Goal: Task Accomplishment & Management: Manage account settings

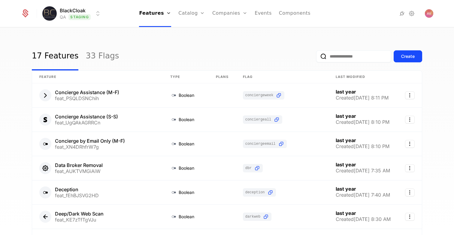
click at [113, 38] on div "17 Features 33 Flags Create Feature Type Plans Flag Last Modified Concierge Ass…" at bounding box center [227, 133] width 454 height 211
click at [99, 54] on link "33 Flags" at bounding box center [102, 56] width 33 height 28
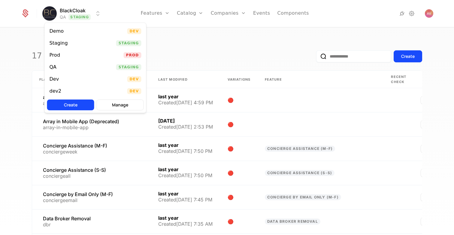
click at [86, 19] on html "BlackCloak QA Staging Features Features Flags Catalog Plans Add Ons Configurati…" at bounding box center [227, 117] width 454 height 235
click at [79, 59] on div "Prod Prod" at bounding box center [96, 55] width 102 height 12
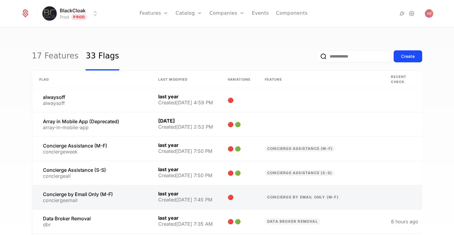
scroll to position [147, 0]
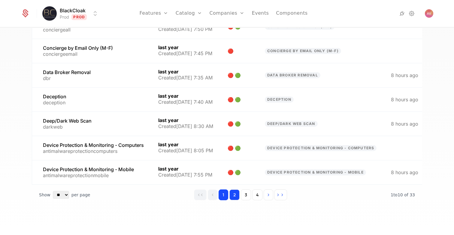
click at [232, 194] on button "2" at bounding box center [234, 195] width 10 height 11
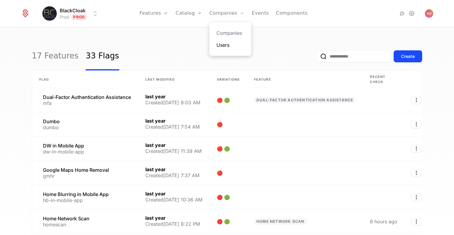
click at [229, 47] on link "Users" at bounding box center [231, 44] width 28 height 7
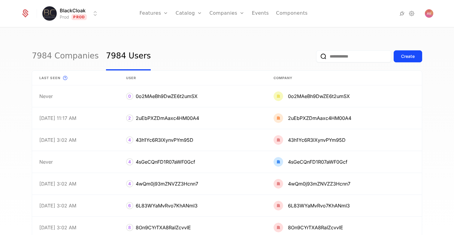
click at [350, 59] on input "email" at bounding box center [353, 56] width 75 height 12
type input "******"
click at [316, 58] on button "submit" at bounding box center [316, 58] width 0 height 0
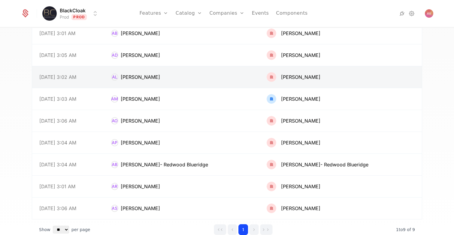
scroll to position [64, 0]
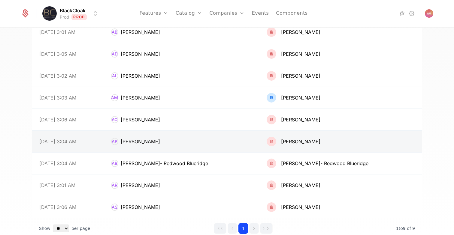
click at [213, 144] on link at bounding box center [182, 142] width 156 height 22
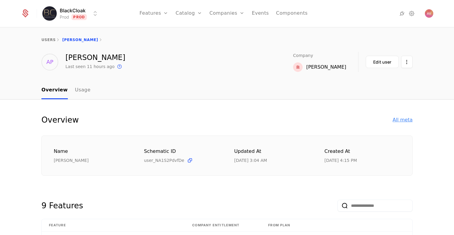
click at [402, 118] on div "All meta" at bounding box center [403, 120] width 20 height 7
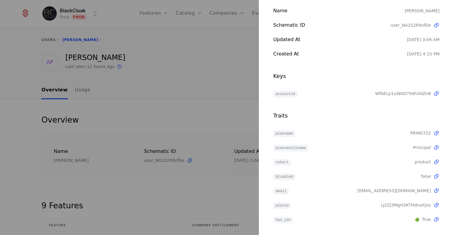
scroll to position [43, 0]
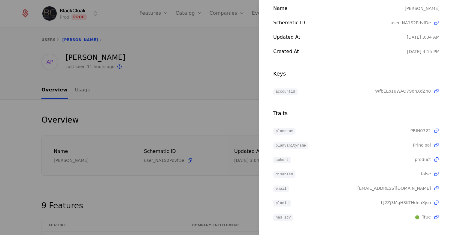
click at [23, 37] on div at bounding box center [227, 117] width 454 height 235
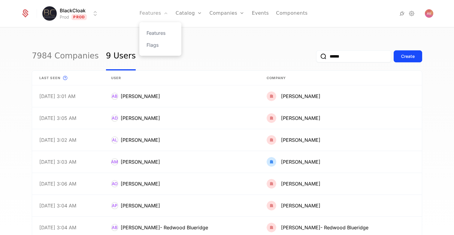
click at [158, 12] on link "Features" at bounding box center [153, 13] width 29 height 27
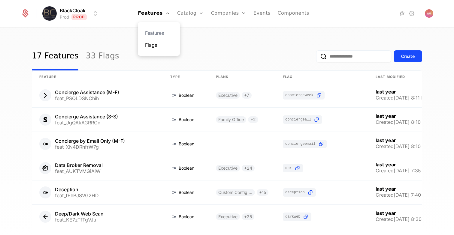
click at [158, 44] on link "Flags" at bounding box center [159, 44] width 28 height 7
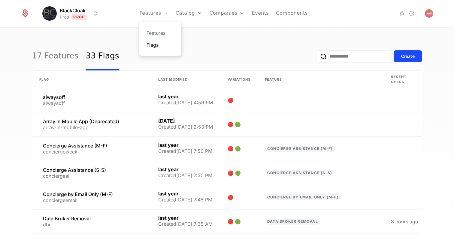
click at [155, 46] on link "Flags" at bounding box center [161, 44] width 28 height 7
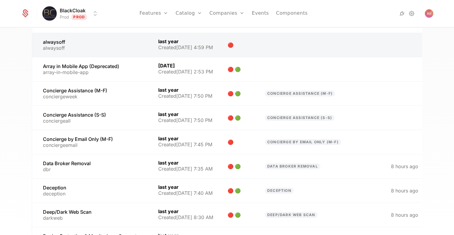
scroll to position [147, 0]
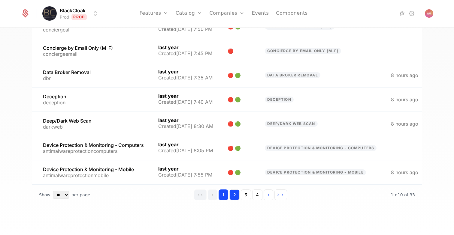
click at [234, 193] on button "2" at bounding box center [234, 195] width 10 height 11
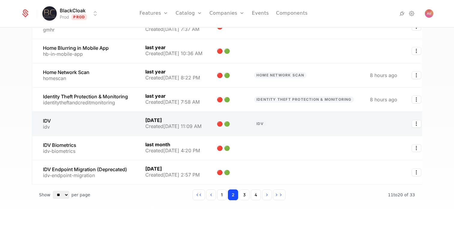
click at [246, 125] on link at bounding box center [228, 124] width 37 height 24
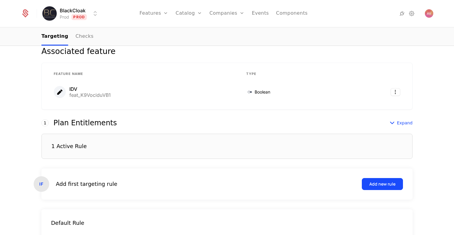
scroll to position [75, 0]
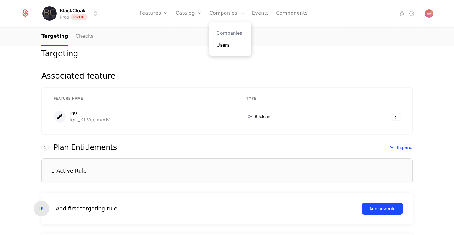
click at [222, 42] on link "Users" at bounding box center [231, 44] width 28 height 7
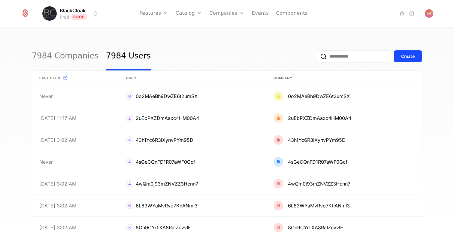
click at [333, 57] on input "email" at bounding box center [353, 56] width 75 height 12
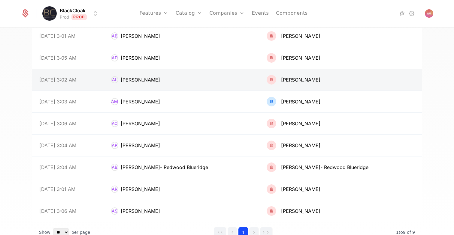
scroll to position [85, 0]
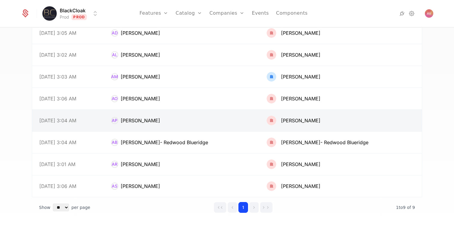
type input "******"
click at [302, 125] on link at bounding box center [340, 121] width 162 height 22
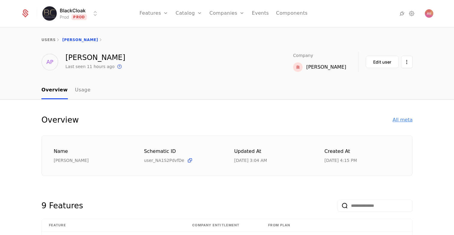
click at [403, 120] on div "All meta" at bounding box center [403, 120] width 20 height 7
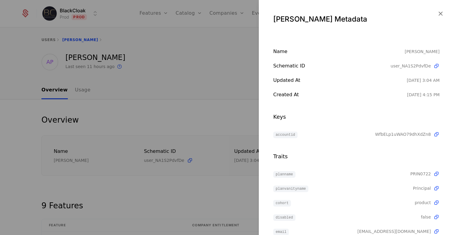
scroll to position [43, 0]
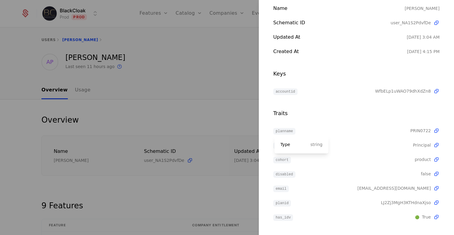
click at [284, 162] on span "cohort" at bounding box center [282, 160] width 18 height 7
click at [209, 84] on div at bounding box center [227, 117] width 454 height 235
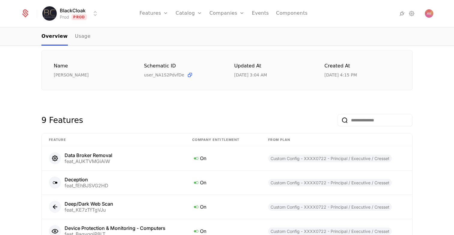
scroll to position [0, 0]
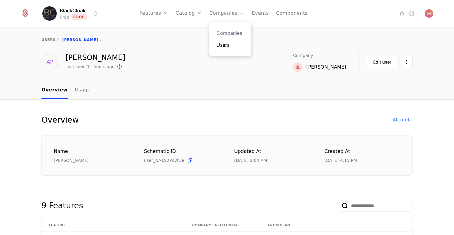
click at [226, 45] on link "Users" at bounding box center [231, 44] width 28 height 7
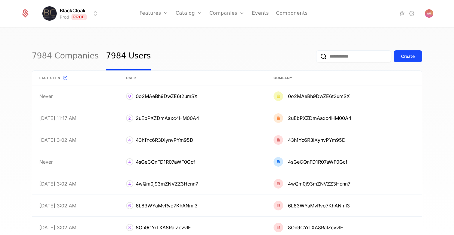
click at [344, 56] on input "email" at bounding box center [353, 56] width 75 height 12
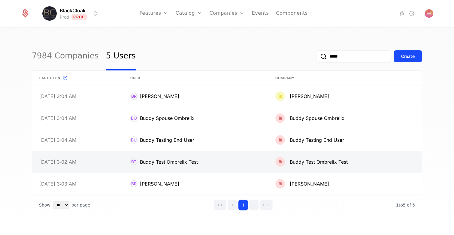
type input "*****"
click at [236, 165] on link at bounding box center [195, 162] width 145 height 22
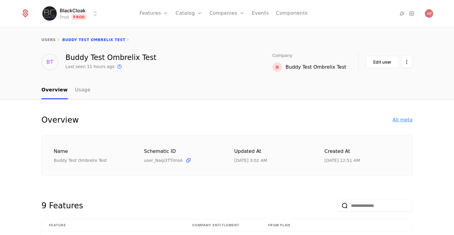
click at [402, 117] on div "All meta" at bounding box center [403, 120] width 20 height 7
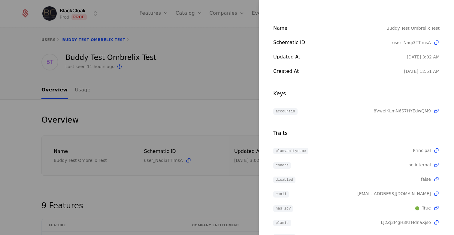
scroll to position [43, 0]
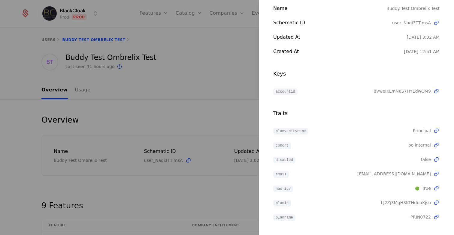
click at [222, 197] on div at bounding box center [227, 117] width 454 height 235
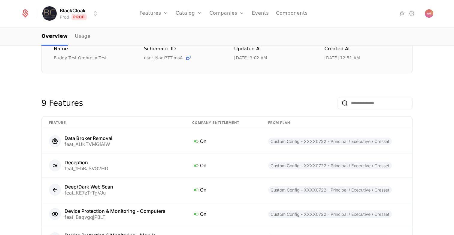
scroll to position [0, 0]
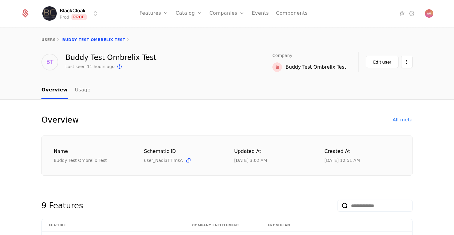
click at [404, 121] on div "All meta" at bounding box center [403, 120] width 20 height 7
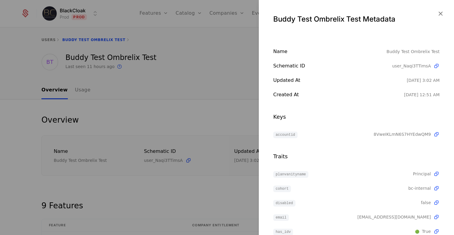
click at [166, 106] on div at bounding box center [227, 117] width 454 height 235
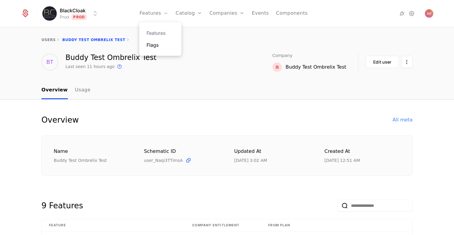
click at [156, 44] on link "Flags" at bounding box center [161, 44] width 28 height 7
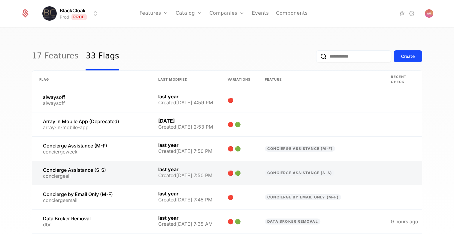
scroll to position [147, 0]
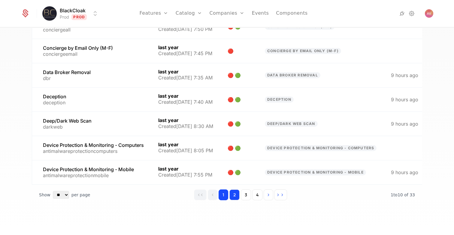
click at [238, 196] on button "2" at bounding box center [234, 195] width 10 height 11
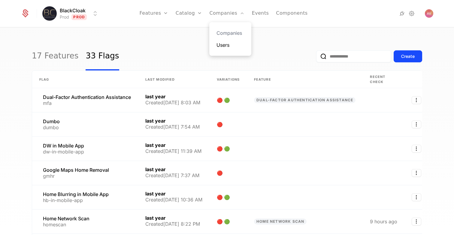
click at [226, 46] on link "Users" at bounding box center [231, 44] width 28 height 7
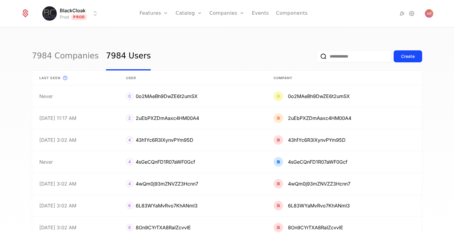
click at [341, 59] on input "email" at bounding box center [353, 56] width 75 height 12
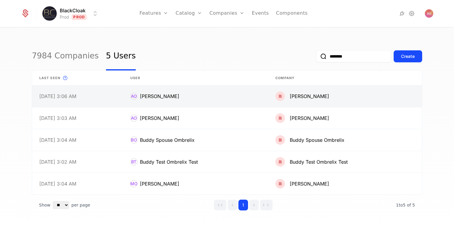
type input "********"
click at [157, 98] on link at bounding box center [195, 97] width 145 height 22
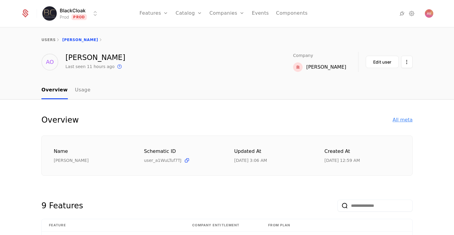
click at [405, 121] on div "All meta" at bounding box center [403, 120] width 20 height 7
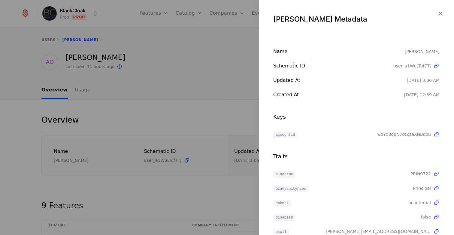
click at [153, 102] on div at bounding box center [227, 117] width 454 height 235
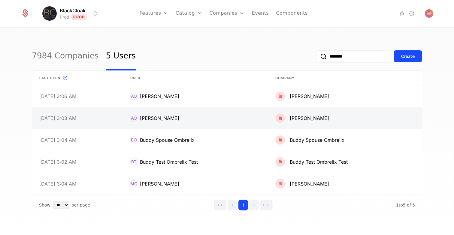
click at [202, 121] on link at bounding box center [195, 119] width 145 height 22
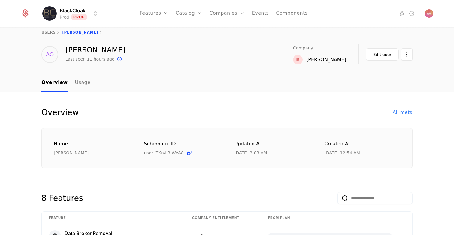
scroll to position [14, 0]
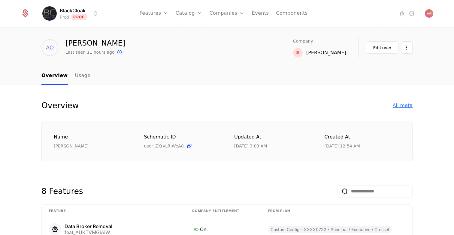
click at [409, 107] on div "All meta" at bounding box center [403, 105] width 20 height 7
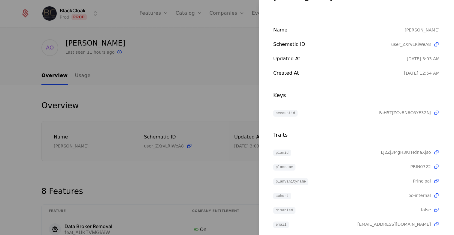
scroll to position [23, 0]
click at [81, 91] on div at bounding box center [227, 117] width 454 height 235
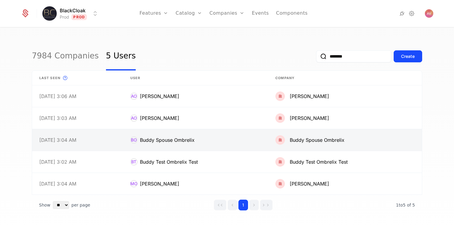
click at [232, 146] on link at bounding box center [195, 140] width 145 height 22
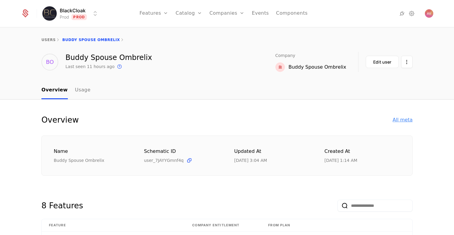
click at [403, 122] on div "All meta" at bounding box center [403, 120] width 20 height 7
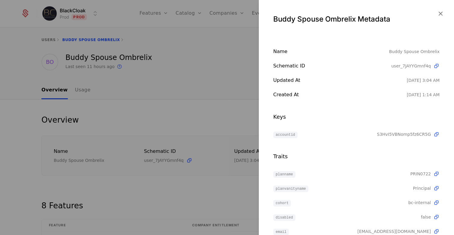
click at [168, 135] on div at bounding box center [227, 117] width 454 height 235
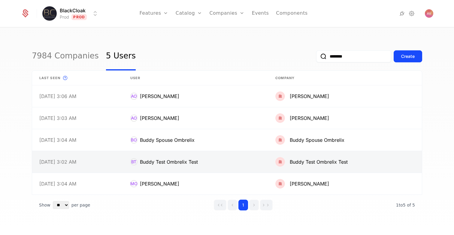
click at [236, 160] on link at bounding box center [195, 162] width 145 height 22
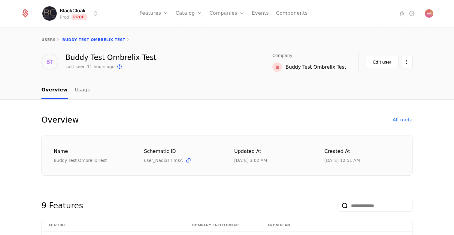
click at [402, 121] on div "All meta" at bounding box center [403, 120] width 20 height 7
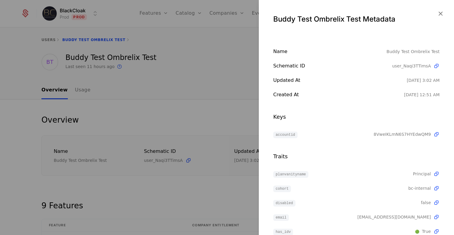
click at [131, 104] on div at bounding box center [227, 117] width 454 height 235
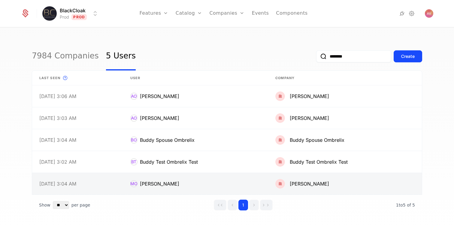
click at [334, 183] on link at bounding box center [345, 184] width 154 height 22
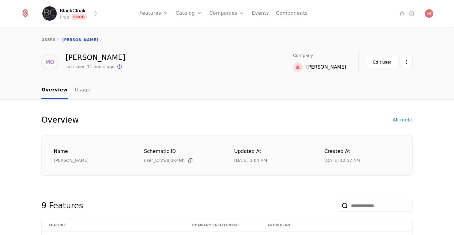
click at [412, 118] on div "All meta" at bounding box center [403, 120] width 20 height 7
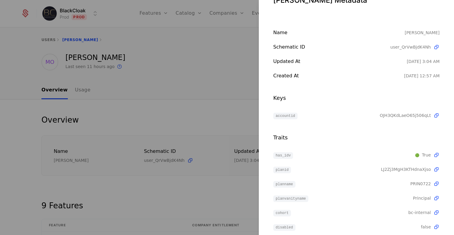
scroll to position [24, 0]
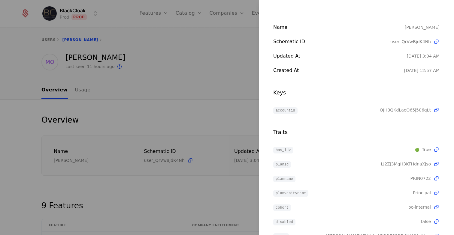
click at [193, 89] on div at bounding box center [227, 117] width 454 height 235
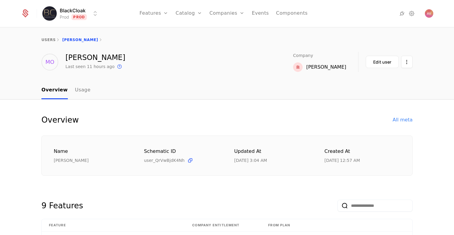
click at [88, 9] on html "BlackCloak Prod Prod Features Features Flags Catalog Plans Add Ons Configuratio…" at bounding box center [227, 117] width 454 height 235
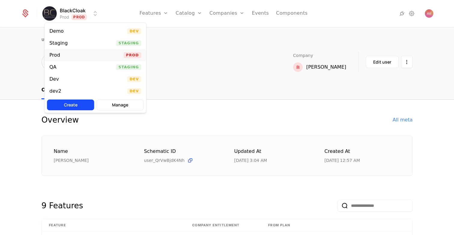
click at [91, 55] on div "Prod Prod" at bounding box center [96, 55] width 102 height 12
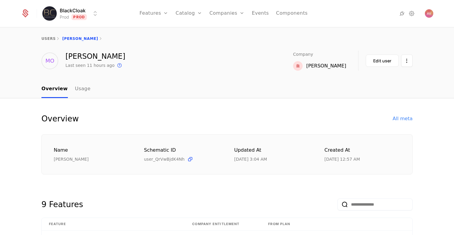
scroll to position [0, 0]
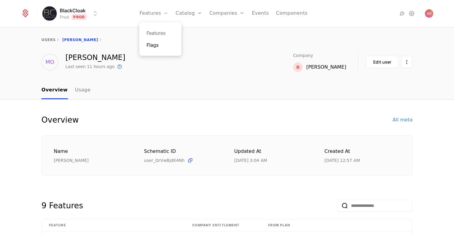
click at [155, 47] on link "Flags" at bounding box center [161, 44] width 28 height 7
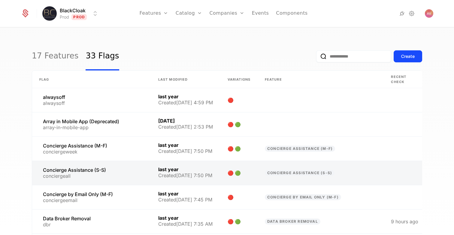
scroll to position [147, 0]
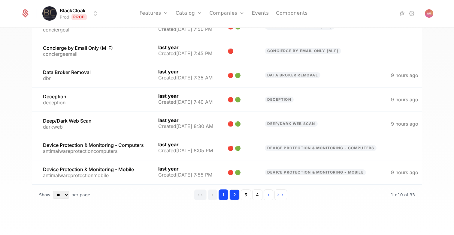
click at [234, 197] on button "2" at bounding box center [234, 195] width 10 height 11
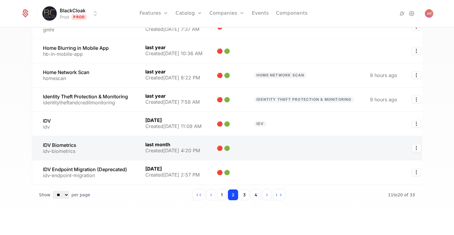
click at [274, 142] on link at bounding box center [305, 148] width 116 height 24
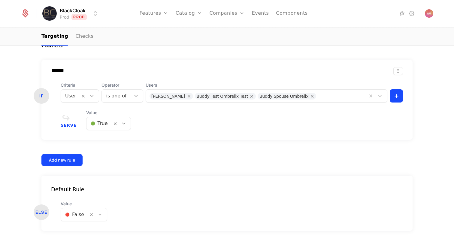
scroll to position [176, 0]
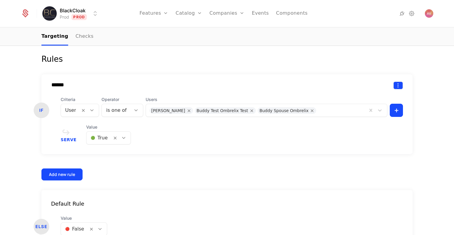
click at [398, 85] on html "BlackCloak Prod Prod Features Features Flags Catalog Plans Add Ons Configuratio…" at bounding box center [227, 117] width 454 height 235
click at [365, 102] on div "Delete" at bounding box center [359, 101] width 18 height 8
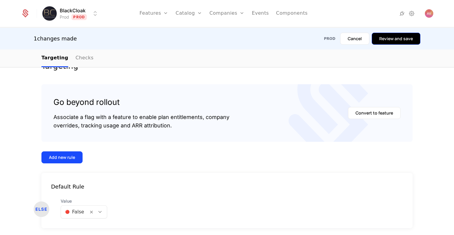
click at [397, 43] on button "Review and save" at bounding box center [396, 39] width 49 height 12
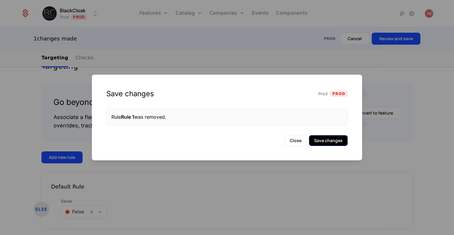
click at [331, 139] on button "Save changes" at bounding box center [328, 140] width 39 height 11
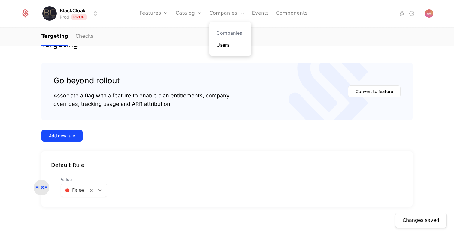
click at [222, 47] on link "Users" at bounding box center [231, 44] width 28 height 7
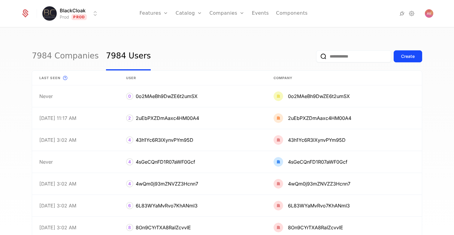
click at [347, 60] on input "email" at bounding box center [353, 56] width 75 height 12
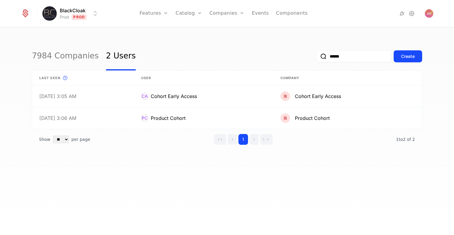
type input "******"
click at [216, 55] on div "7984 Companies 2 Users ****** Create" at bounding box center [227, 56] width 390 height 28
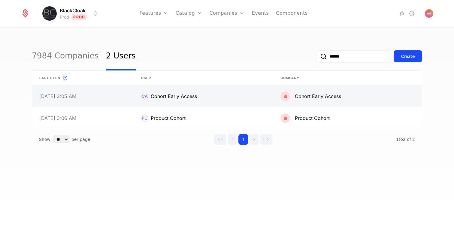
click at [216, 97] on link at bounding box center [203, 97] width 139 height 22
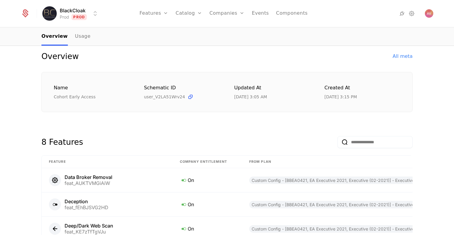
scroll to position [8, 0]
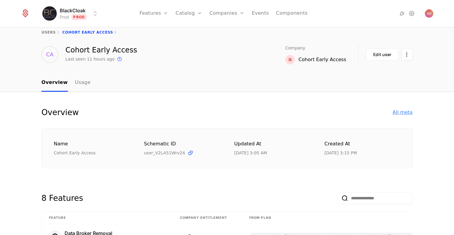
click at [408, 114] on div "All meta" at bounding box center [403, 112] width 20 height 7
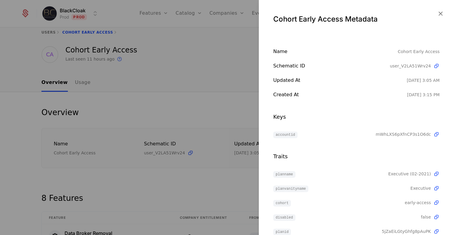
click at [209, 121] on div at bounding box center [227, 117] width 454 height 235
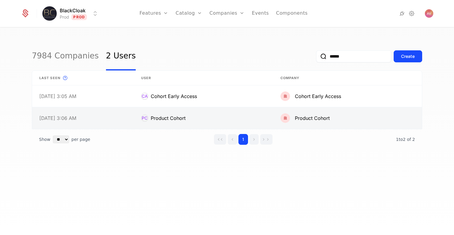
click at [214, 115] on link at bounding box center [203, 119] width 139 height 22
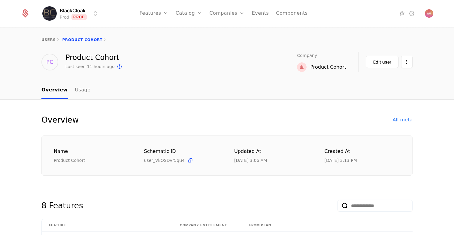
click at [405, 119] on div "All meta" at bounding box center [403, 120] width 20 height 7
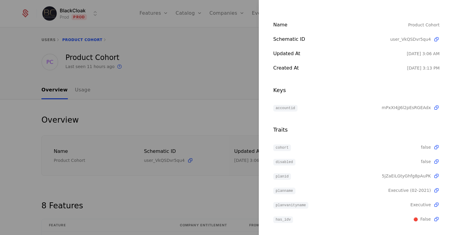
scroll to position [29, 0]
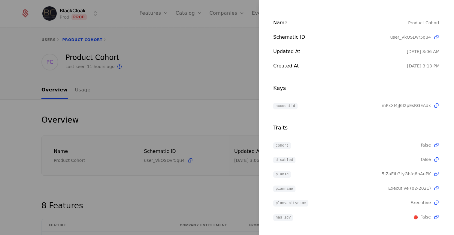
click at [225, 53] on div at bounding box center [227, 117] width 454 height 235
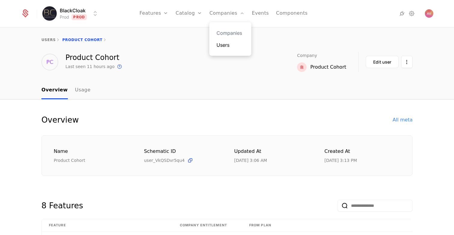
click at [226, 45] on link "Users" at bounding box center [231, 44] width 28 height 7
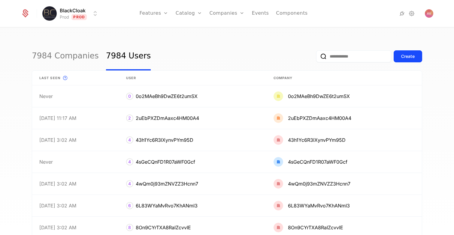
click at [347, 55] on input "email" at bounding box center [353, 56] width 75 height 12
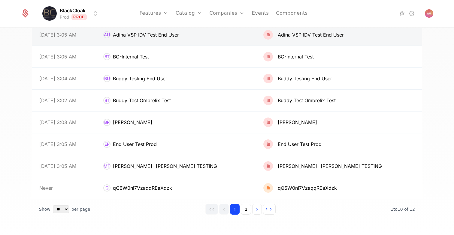
scroll to position [109, 0]
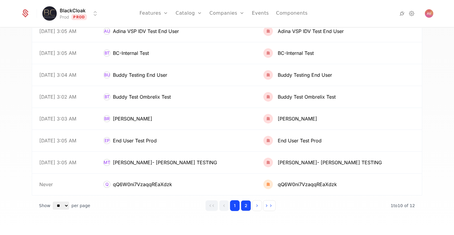
type input "****"
click at [248, 209] on button "2" at bounding box center [246, 206] width 10 height 11
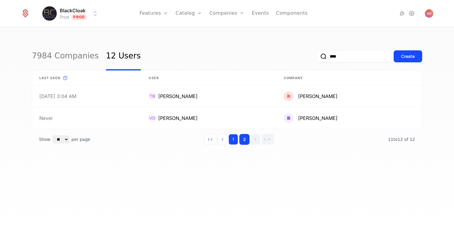
click at [238, 137] on button "1" at bounding box center [234, 139] width 10 height 11
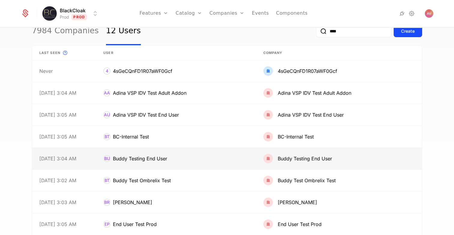
scroll to position [28, 0]
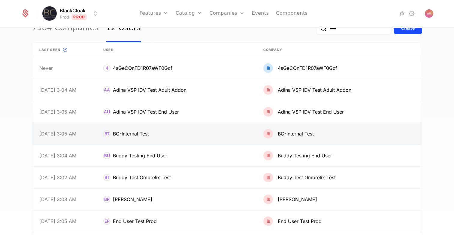
click at [256, 138] on link at bounding box center [176, 134] width 160 height 22
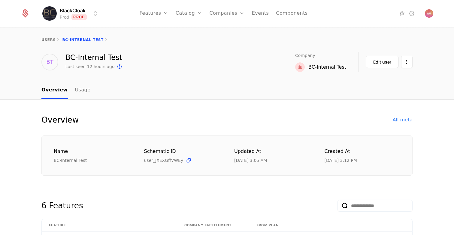
click at [408, 117] on div "All meta" at bounding box center [403, 120] width 20 height 7
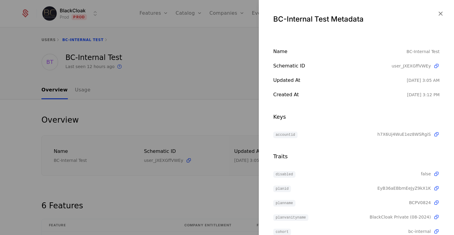
scroll to position [29, 0]
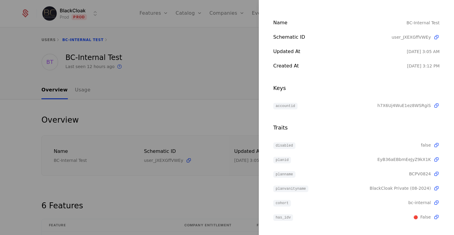
click at [153, 62] on div at bounding box center [227, 117] width 454 height 235
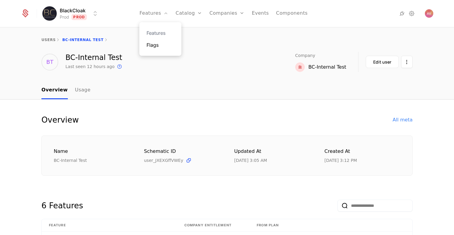
click at [161, 45] on link "Flags" at bounding box center [161, 44] width 28 height 7
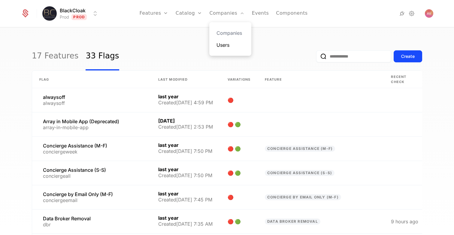
click at [224, 46] on link "Users" at bounding box center [231, 44] width 28 height 7
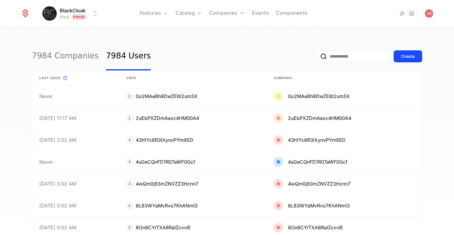
click at [341, 57] on input "email" at bounding box center [353, 56] width 75 height 12
type input "*"
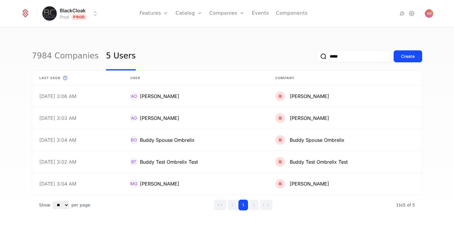
click at [353, 58] on input "*****" at bounding box center [353, 56] width 75 height 12
type input "********"
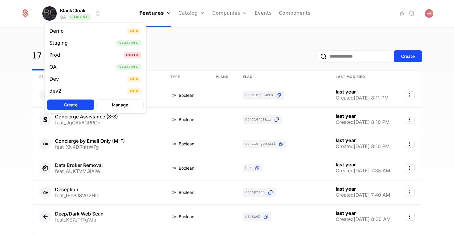
click at [86, 14] on html "BlackCloak QA Staging Features Features Flags Catalog Plans Add Ons Configurati…" at bounding box center [227, 117] width 454 height 235
click at [74, 58] on div "Prod Prod" at bounding box center [96, 55] width 102 height 12
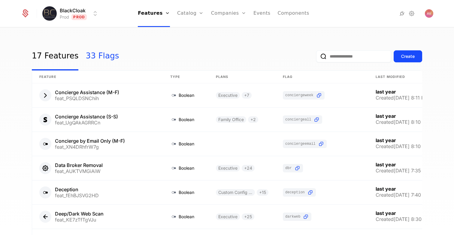
click at [86, 51] on link "33 Flags" at bounding box center [102, 56] width 33 height 28
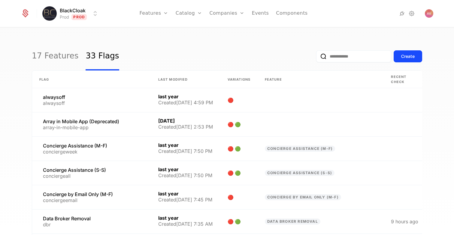
scroll to position [147, 0]
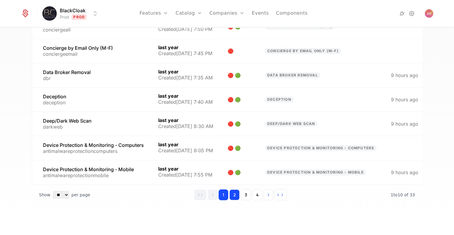
click at [235, 193] on button "2" at bounding box center [234, 195] width 10 height 11
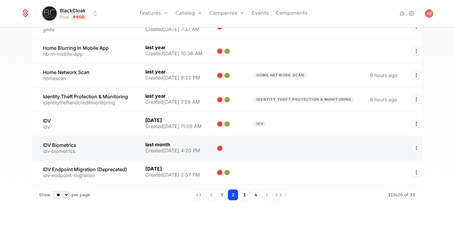
click at [199, 153] on link at bounding box center [173, 148] width 71 height 24
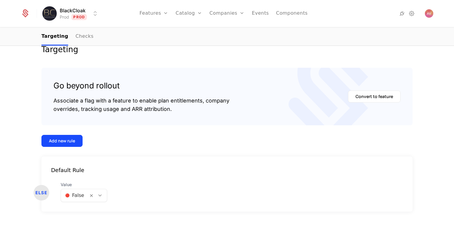
scroll to position [99, 0]
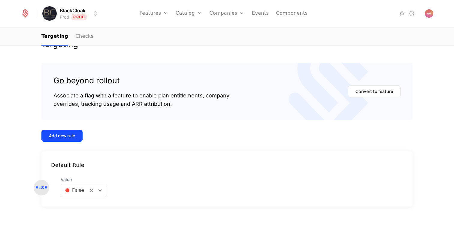
click at [277, 79] on div "Go beyond rollout Associate a flag with a feature to enable plan entitlements, …" at bounding box center [226, 92] width 347 height 34
click at [136, 130] on div "Add new rule" at bounding box center [226, 136] width 371 height 12
click at [59, 137] on div "Add new rule" at bounding box center [62, 136] width 26 height 6
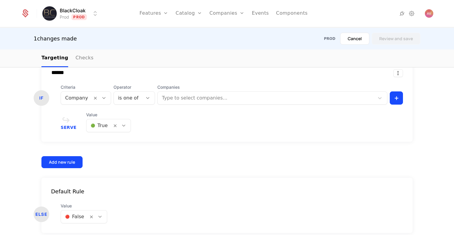
scroll to position [214, 0]
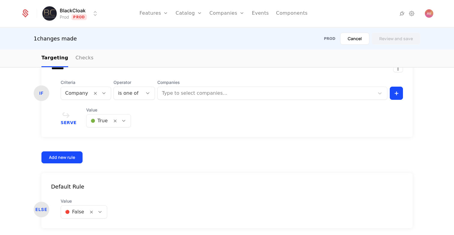
click at [82, 92] on div at bounding box center [76, 93] width 23 height 8
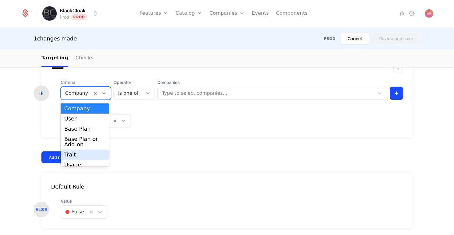
click at [78, 156] on div "Trait" at bounding box center [84, 154] width 41 height 5
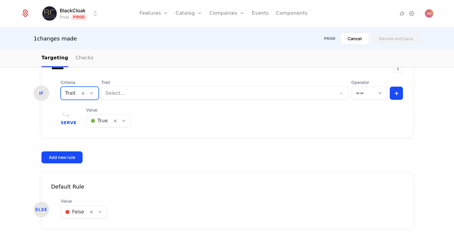
click at [138, 95] on div at bounding box center [219, 93] width 226 height 8
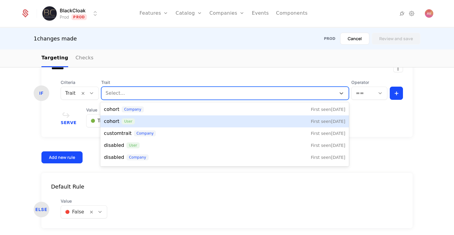
click at [158, 121] on div "cohort user First seen [DATE]" at bounding box center [224, 121] width 241 height 7
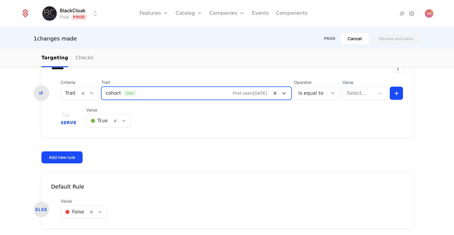
click at [355, 96] on div at bounding box center [358, 93] width 23 height 8
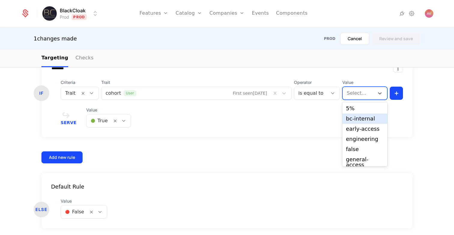
click at [357, 120] on div "bc-internal" at bounding box center [365, 118] width 38 height 5
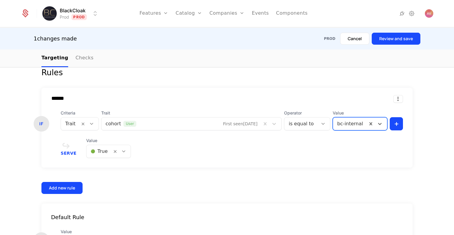
scroll to position [180, 0]
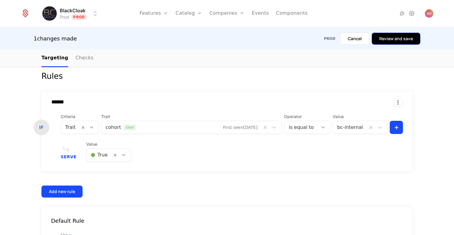
click at [402, 40] on button "Review and save" at bounding box center [396, 39] width 49 height 12
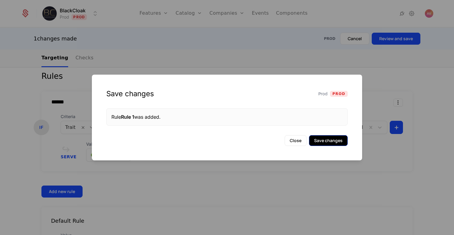
click at [327, 139] on button "Save changes" at bounding box center [328, 140] width 39 height 11
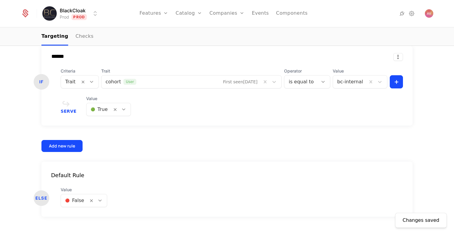
scroll to position [202, 0]
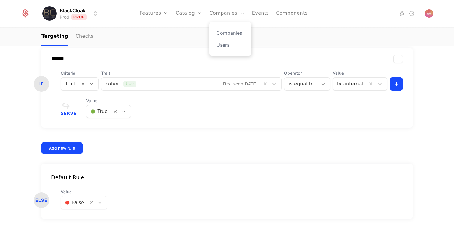
click at [225, 41] on div "Companies Users" at bounding box center [230, 39] width 42 height 34
click at [227, 44] on link "Users" at bounding box center [231, 44] width 28 height 7
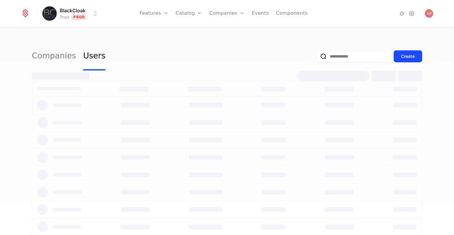
click at [336, 57] on input "email" at bounding box center [353, 56] width 75 height 12
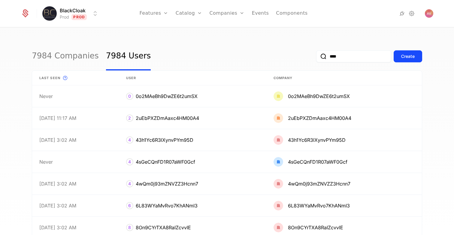
click at [338, 56] on input "****" at bounding box center [353, 56] width 75 height 12
type input "****"
click at [220, 44] on link "Users" at bounding box center [231, 44] width 28 height 7
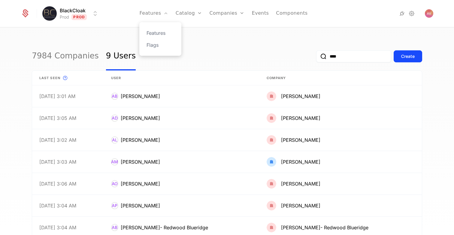
click at [161, 49] on div "Features Flags" at bounding box center [160, 39] width 42 height 34
click at [155, 44] on link "Flags" at bounding box center [161, 44] width 28 height 7
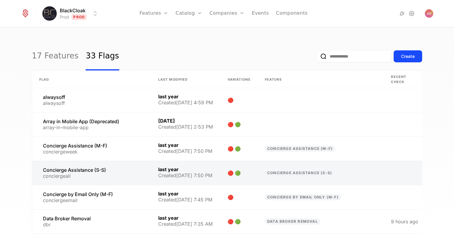
scroll to position [147, 0]
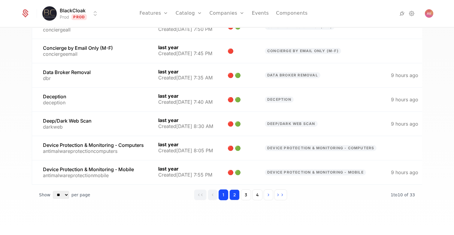
click at [232, 197] on button "2" at bounding box center [234, 195] width 10 height 11
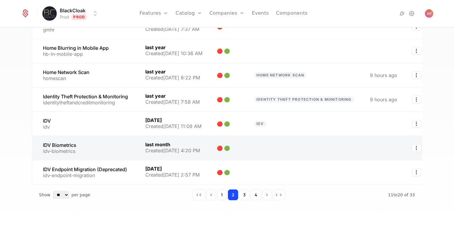
click at [121, 143] on link at bounding box center [85, 148] width 106 height 24
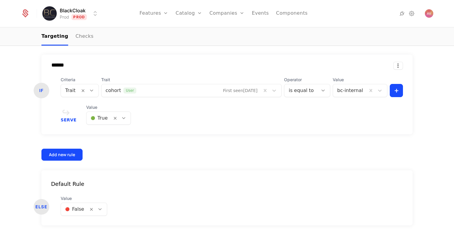
scroll to position [196, 0]
click at [64, 154] on div "Add new rule" at bounding box center [62, 154] width 26 height 6
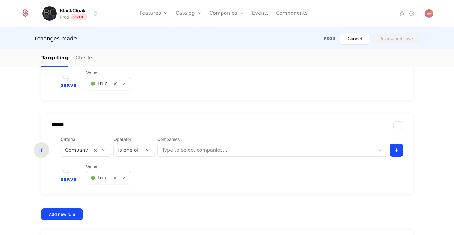
scroll to position [304, 0]
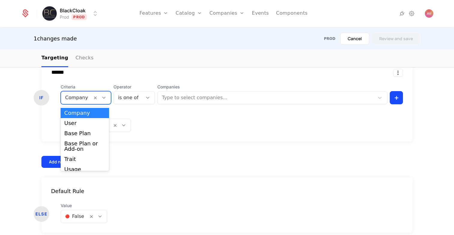
click at [80, 98] on div at bounding box center [76, 98] width 23 height 8
click at [83, 161] on div "Trait" at bounding box center [84, 159] width 41 height 5
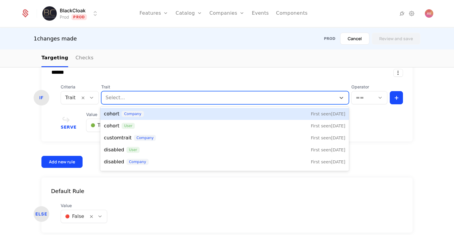
click at [140, 95] on div at bounding box center [219, 98] width 226 height 8
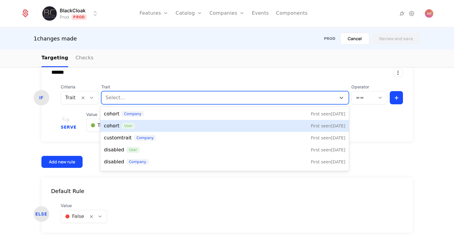
click at [156, 128] on div "cohort user First seen [DATE]" at bounding box center [224, 126] width 241 height 7
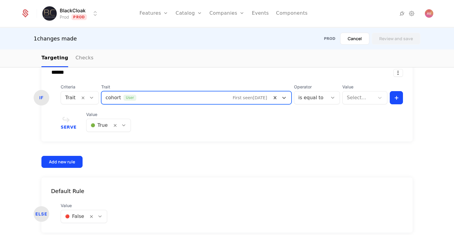
click at [356, 100] on div at bounding box center [358, 98] width 23 height 8
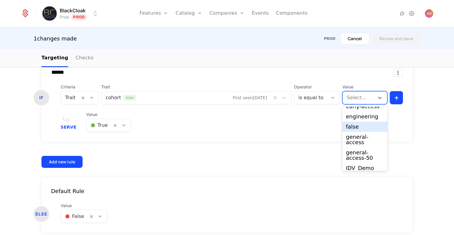
scroll to position [35, 0]
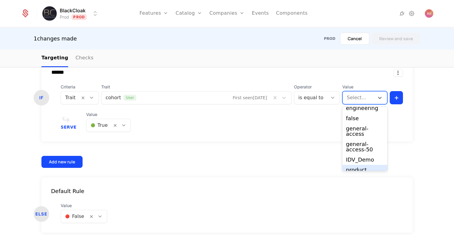
click at [361, 168] on div "product" at bounding box center [365, 170] width 38 height 5
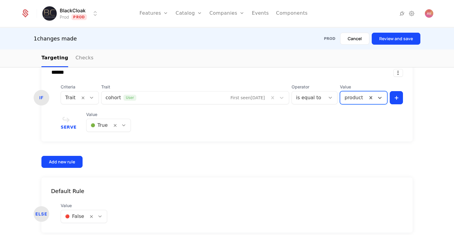
click at [358, 100] on div at bounding box center [353, 98] width 19 height 8
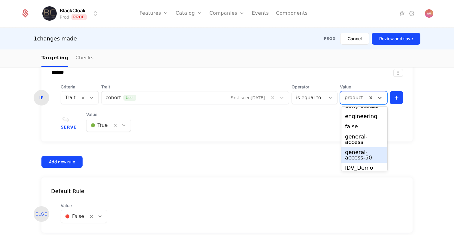
scroll to position [26, 0]
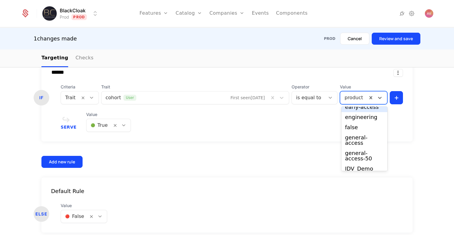
click at [307, 115] on div "Serve Value 🟢 True" at bounding box center [232, 122] width 342 height 20
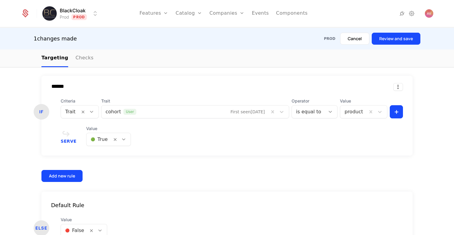
scroll to position [290, 0]
click at [398, 111] on html "BlackCloak Prod Prod Features Features Flags Catalog Plans Add Ons Configuratio…" at bounding box center [227, 117] width 454 height 235
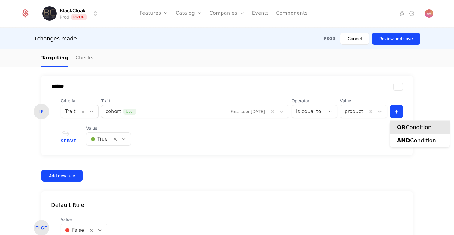
click at [410, 129] on div "OR Condition" at bounding box center [414, 127] width 35 height 8
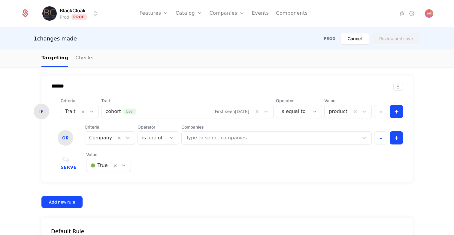
click at [107, 137] on div at bounding box center [100, 138] width 23 height 8
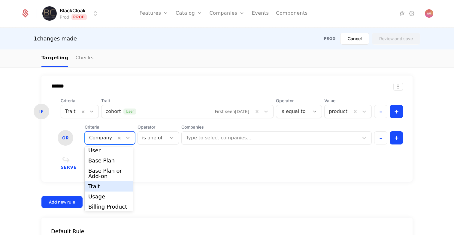
scroll to position [14, 0]
click at [90, 188] on div "Trait" at bounding box center [108, 185] width 41 height 5
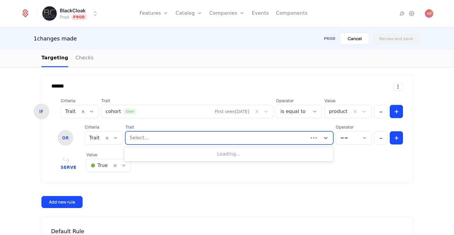
click at [160, 133] on div "Select..." at bounding box center [217, 138] width 183 height 11
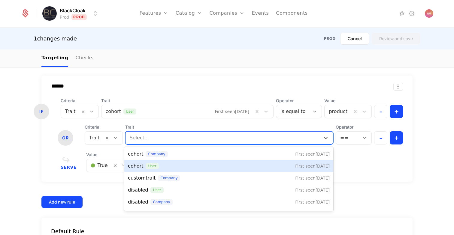
click at [177, 166] on div "cohort user First seen [DATE]" at bounding box center [229, 166] width 202 height 7
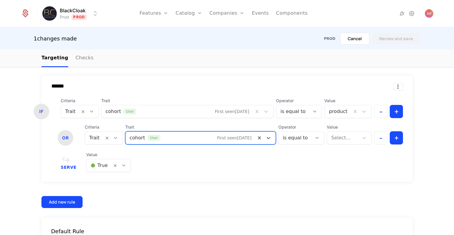
click at [346, 138] on div at bounding box center [342, 138] width 23 height 8
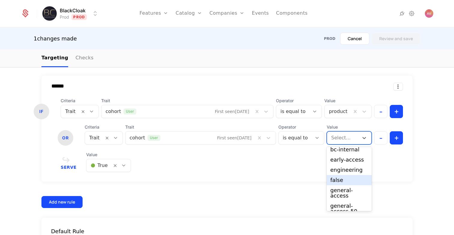
scroll to position [14, 0]
click at [354, 170] on div "engineering" at bounding box center [349, 169] width 38 height 5
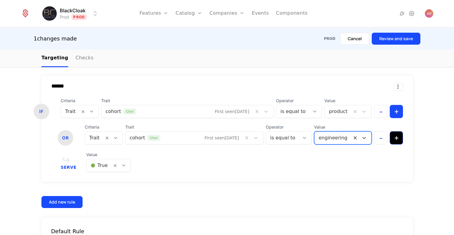
click at [398, 142] on button "+" at bounding box center [396, 138] width 13 height 13
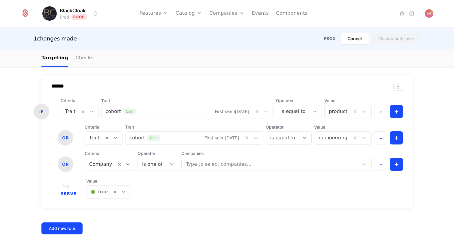
scroll to position [2, 0]
click at [100, 161] on div at bounding box center [100, 164] width 23 height 8
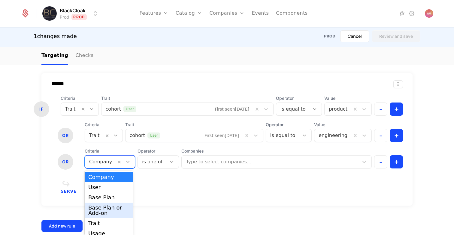
scroll to position [15, 0]
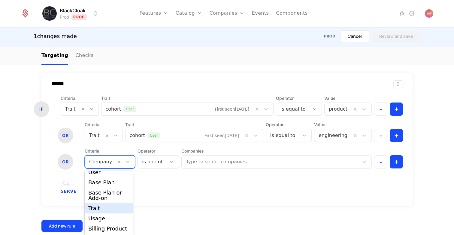
click at [104, 204] on div "Trait" at bounding box center [109, 209] width 48 height 10
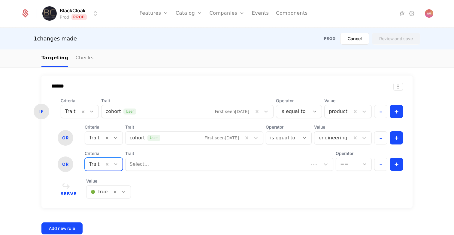
click at [161, 160] on div "Select..." at bounding box center [217, 164] width 183 height 11
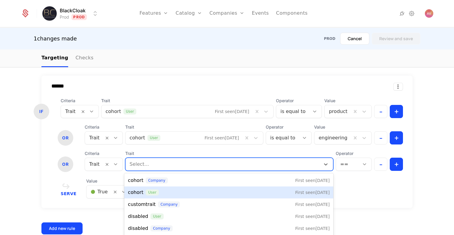
click at [159, 191] on div "cohort user First seen [DATE]" at bounding box center [229, 192] width 202 height 7
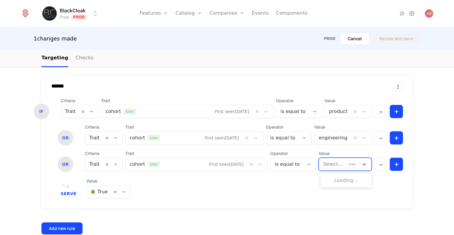
click at [342, 164] on div at bounding box center [333, 164] width 20 height 8
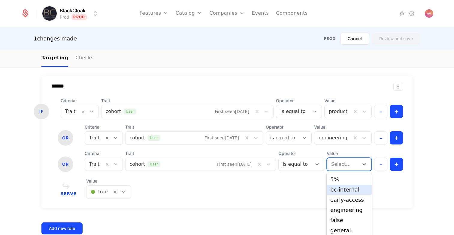
click at [343, 190] on div "bc-internal" at bounding box center [349, 189] width 38 height 5
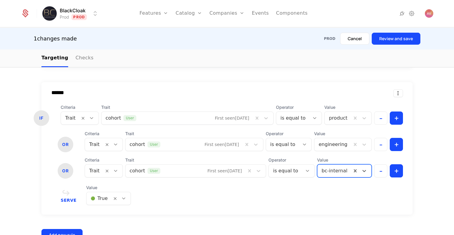
scroll to position [281, 0]
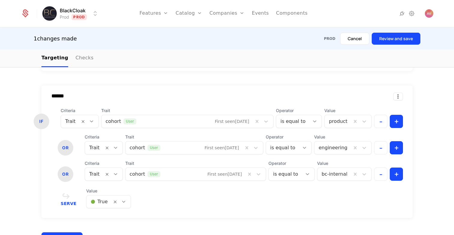
click at [348, 192] on div "Serve Value 🟢 True" at bounding box center [232, 198] width 342 height 20
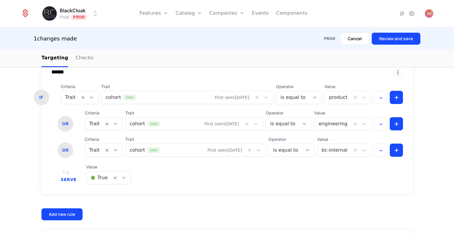
scroll to position [271, 0]
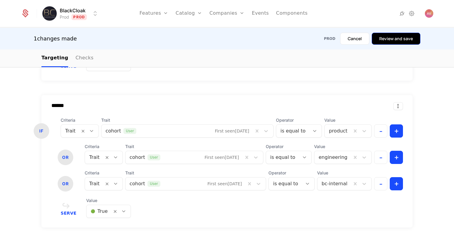
click at [397, 41] on button "Review and save" at bounding box center [396, 39] width 49 height 12
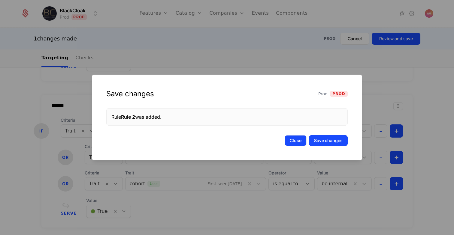
click at [293, 140] on button "Close" at bounding box center [296, 140] width 22 height 11
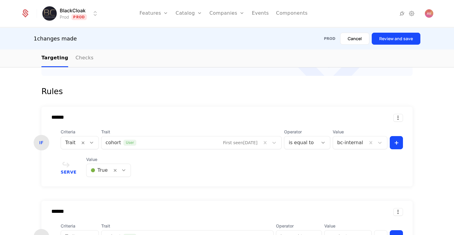
scroll to position [162, 0]
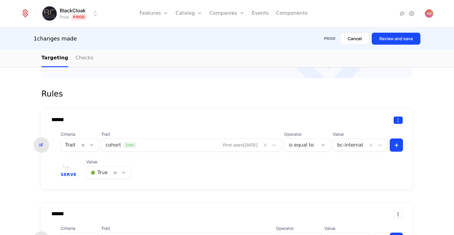
click at [398, 120] on html "BlackCloak Prod Prod Features Features Flags Catalog Plans Add Ons Configuratio…" at bounding box center [227, 117] width 454 height 235
click at [367, 132] on div "Delete" at bounding box center [361, 136] width 23 height 8
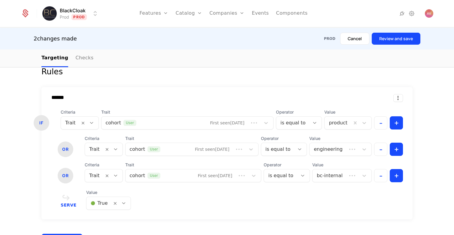
scroll to position [186, 0]
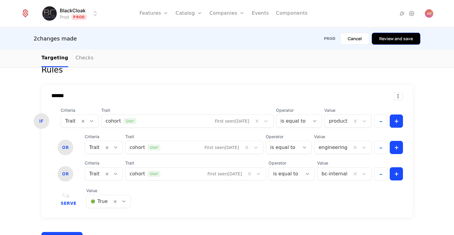
click at [402, 39] on button "Review and save" at bounding box center [396, 39] width 49 height 12
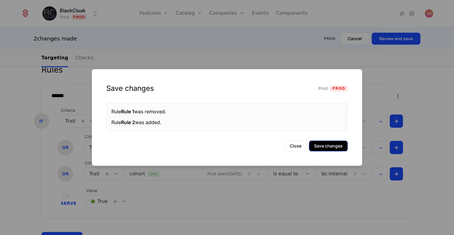
click at [328, 145] on button "Save changes" at bounding box center [328, 146] width 39 height 11
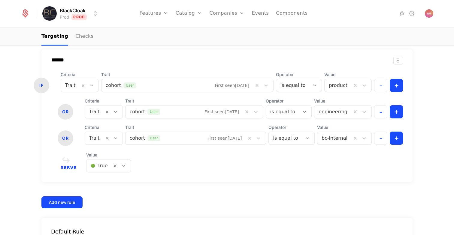
scroll to position [267, 0]
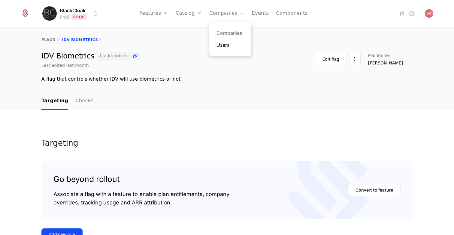
click at [230, 45] on link "Users" at bounding box center [231, 44] width 28 height 7
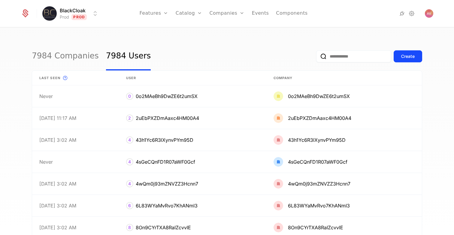
click at [329, 57] on input "email" at bounding box center [353, 56] width 75 height 12
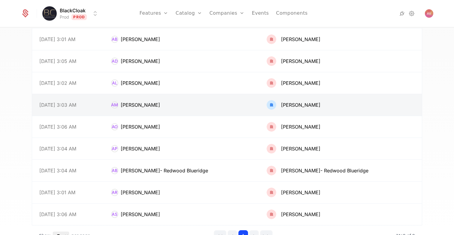
scroll to position [59, 0]
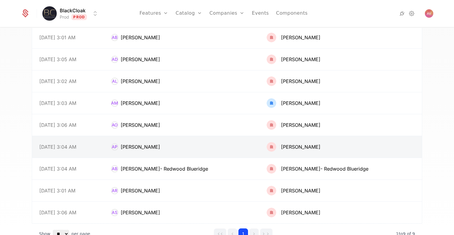
type input "******"
click at [181, 154] on link at bounding box center [182, 147] width 156 height 22
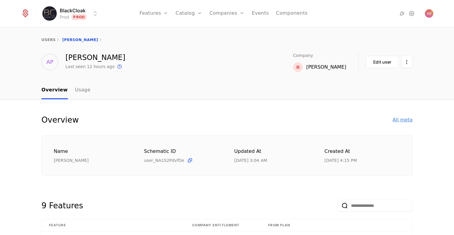
click at [398, 119] on div "All meta" at bounding box center [403, 120] width 20 height 7
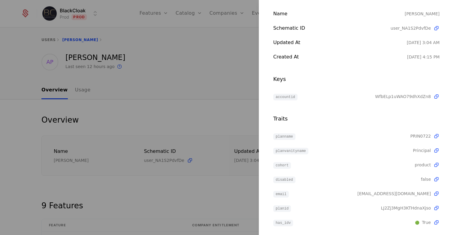
scroll to position [43, 0]
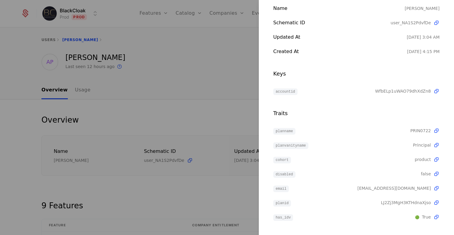
click at [176, 66] on div at bounding box center [227, 117] width 454 height 235
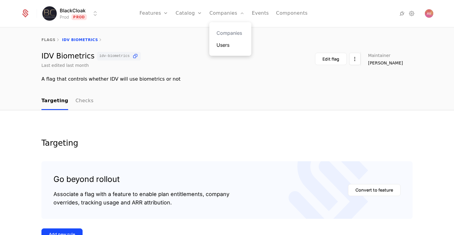
click at [228, 43] on link "Users" at bounding box center [231, 44] width 28 height 7
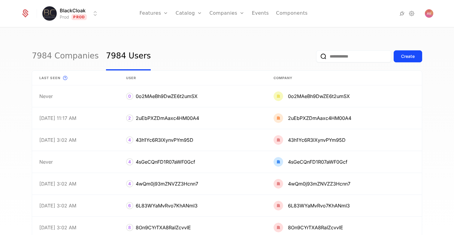
click at [342, 62] on input "email" at bounding box center [353, 56] width 75 height 12
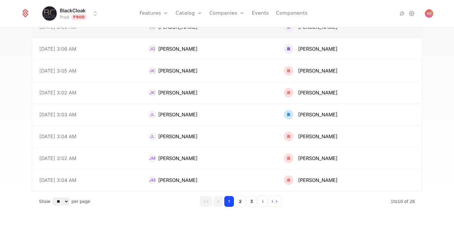
scroll to position [115, 0]
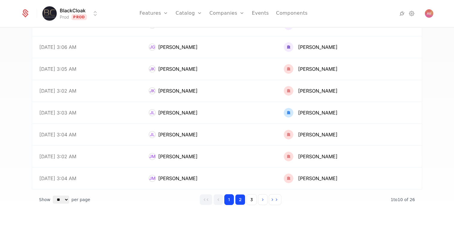
type input "****"
click at [239, 200] on button "2" at bounding box center [240, 200] width 10 height 11
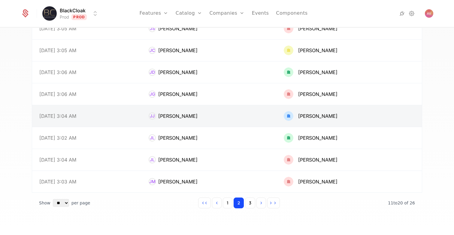
click at [247, 115] on link at bounding box center [208, 116] width 135 height 22
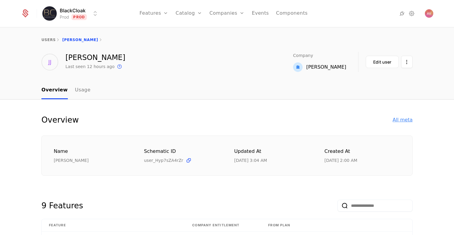
click at [402, 122] on div "All meta" at bounding box center [403, 120] width 20 height 7
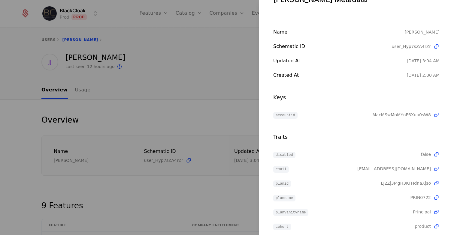
scroll to position [43, 0]
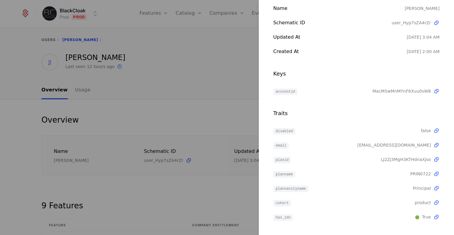
click at [193, 83] on div at bounding box center [227, 117] width 454 height 235
